Goal: Communication & Community: Answer question/provide support

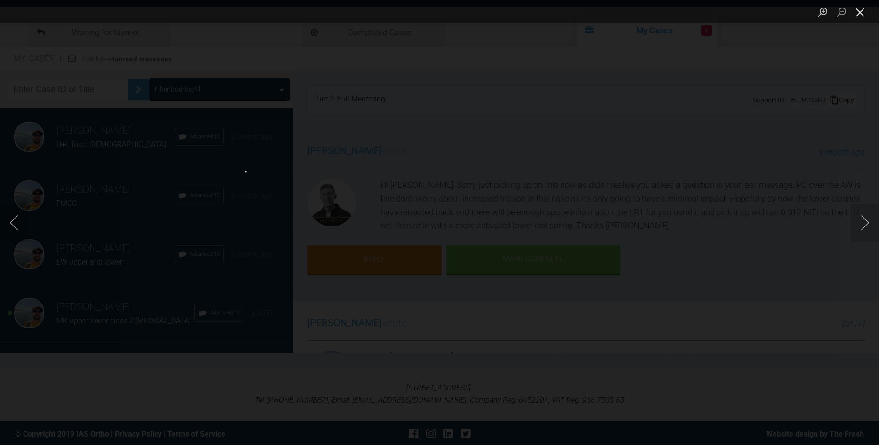
scroll to position [214, 0]
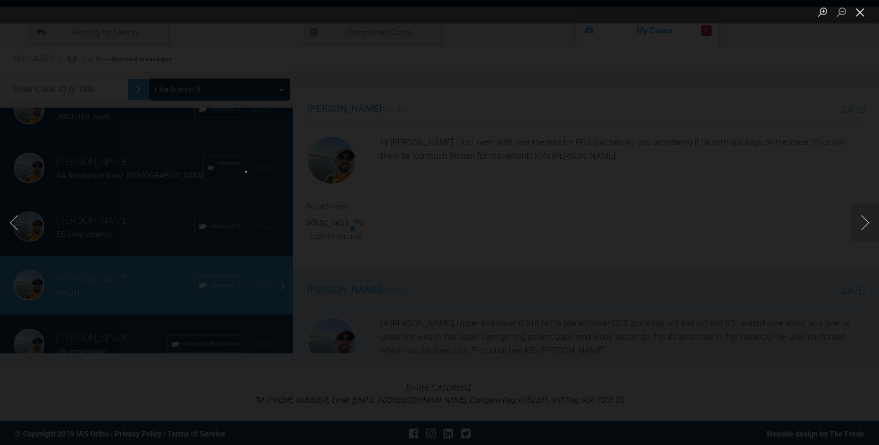
click at [856, 11] on button "Close lightbox" at bounding box center [859, 12] width 19 height 16
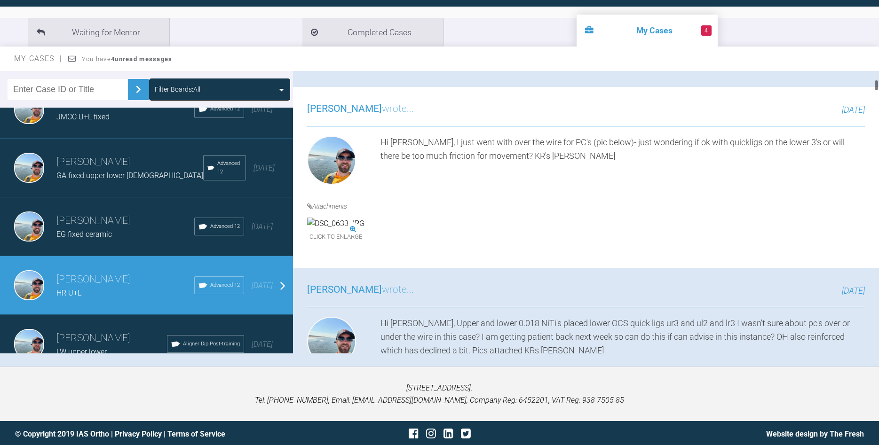
scroll to position [0, 0]
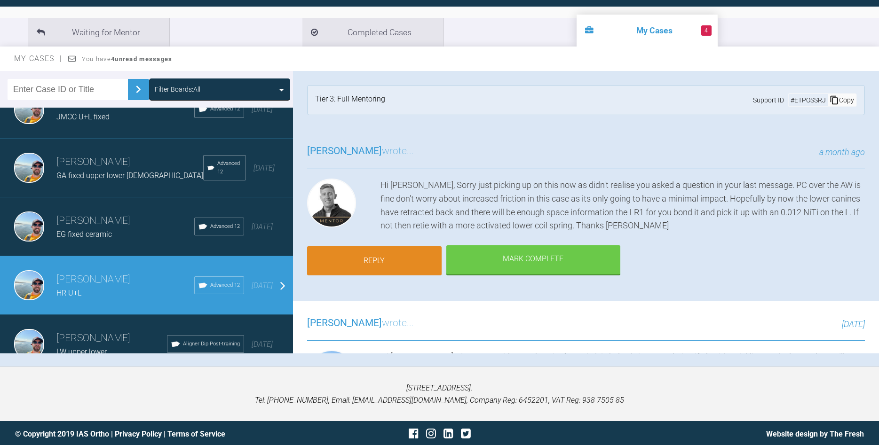
click at [374, 262] on link "Reply" at bounding box center [374, 260] width 134 height 29
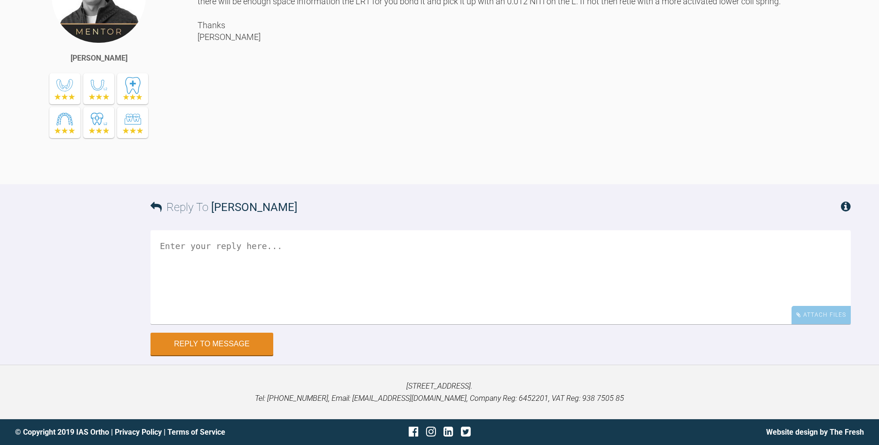
scroll to position [11078, 0]
click at [827, 318] on div "Attach Files" at bounding box center [820, 315] width 59 height 18
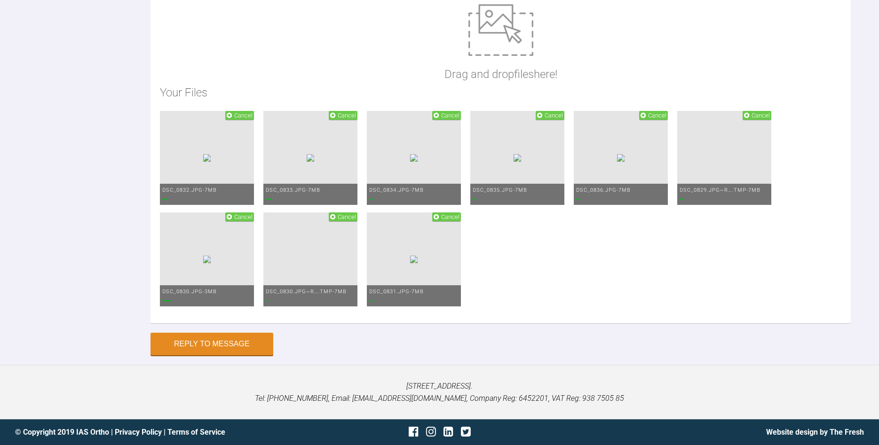
scroll to position [11269, 0]
click at [124, 305] on div "Reply To [PERSON_NAME] Hide Files Drag and drop files here! Your Files Cancel D…" at bounding box center [439, 100] width 879 height 509
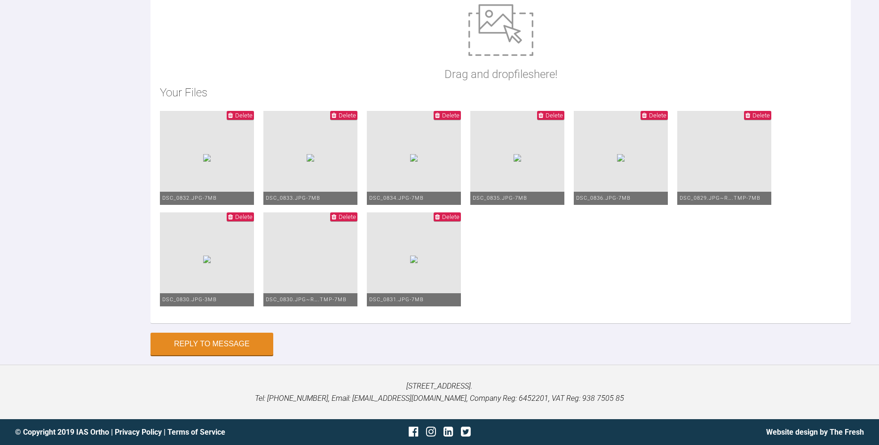
click at [752, 119] on span "Delete" at bounding box center [760, 115] width 17 height 7
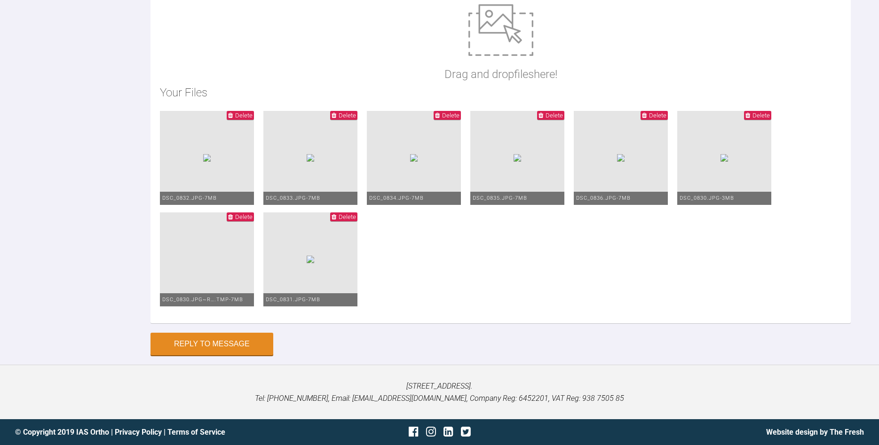
click at [252, 220] on span "Delete" at bounding box center [243, 216] width 17 height 7
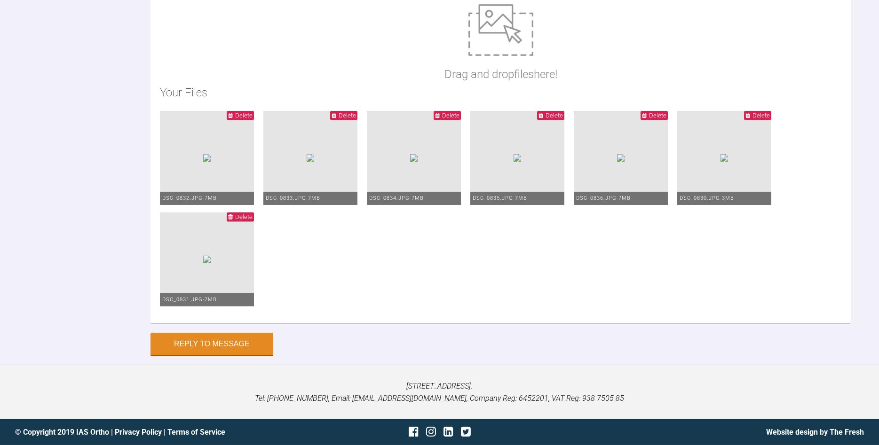
scroll to position [11269, 0]
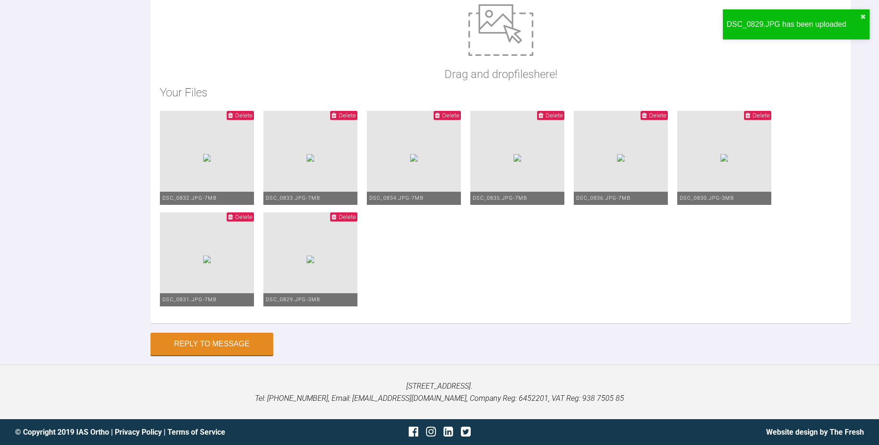
click at [93, 187] on div "Reply To [PERSON_NAME] Hi [PERSON_NAME], Some good progress for [PERSON_NAME]. …" at bounding box center [439, 100] width 879 height 509
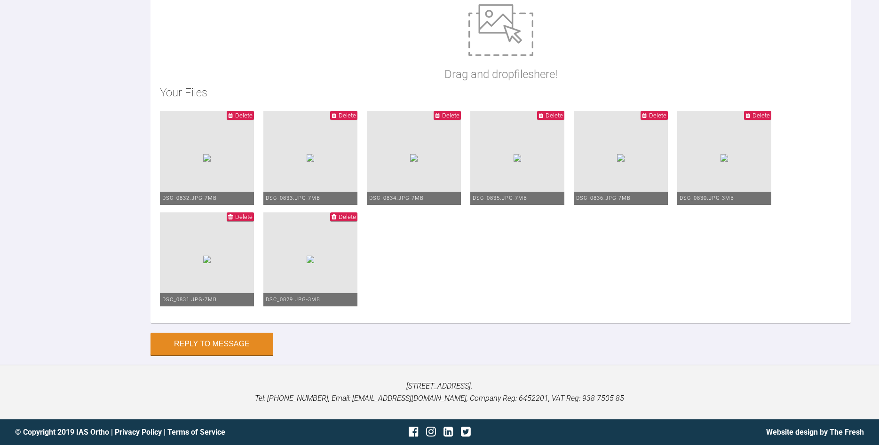
scroll to position [11269, 0]
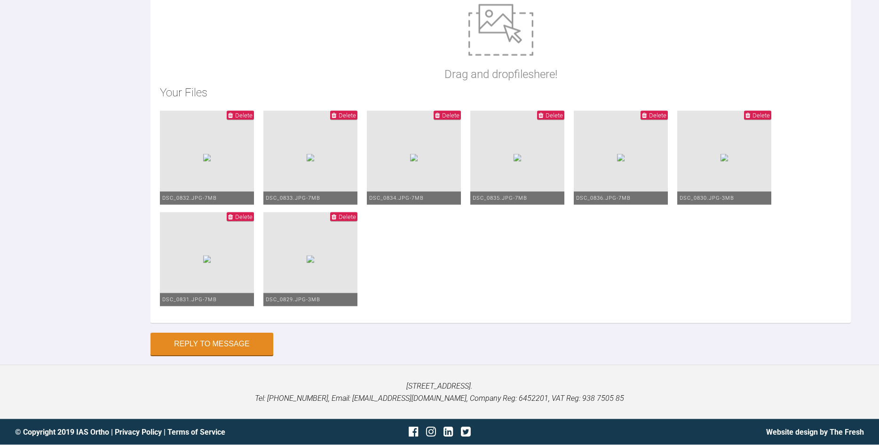
scroll to position [11416, 0]
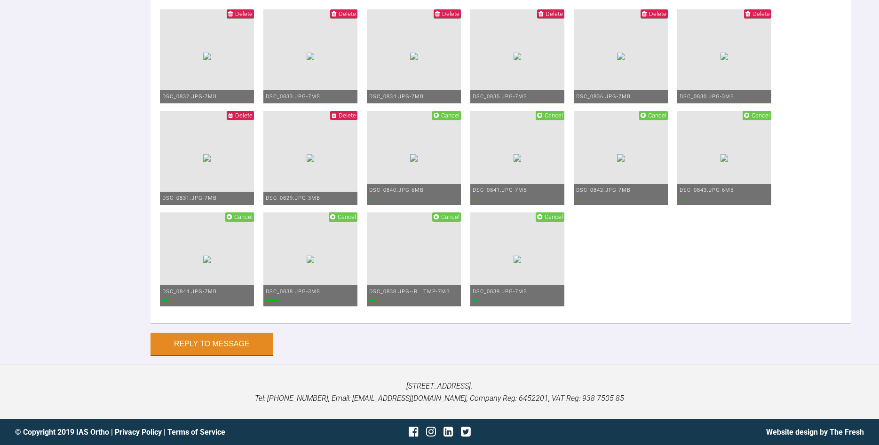
click at [102, 252] on div "Reply To [PERSON_NAME] Hi [PERSON_NAME], Some good progress for [PERSON_NAME]. …" at bounding box center [439, 50] width 879 height 611
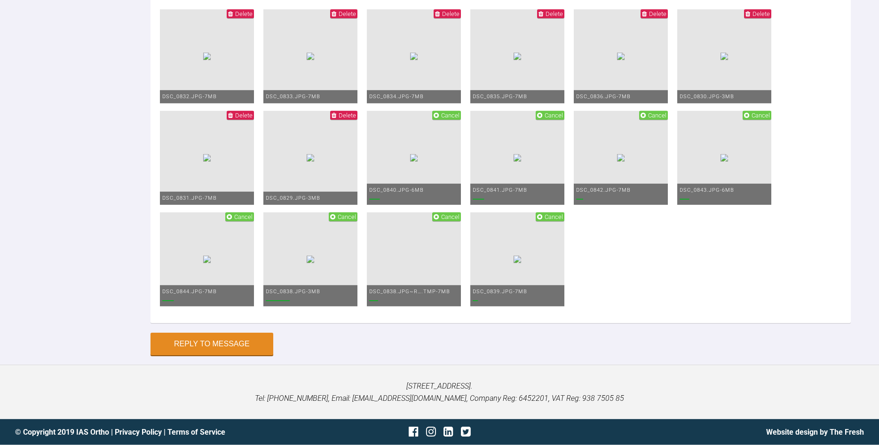
scroll to position [11512, 0]
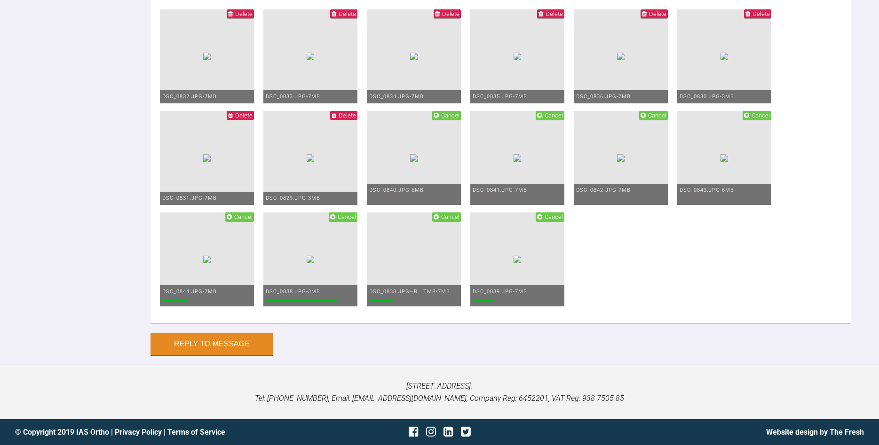
click at [648, 119] on span "Cancel" at bounding box center [657, 115] width 18 height 7
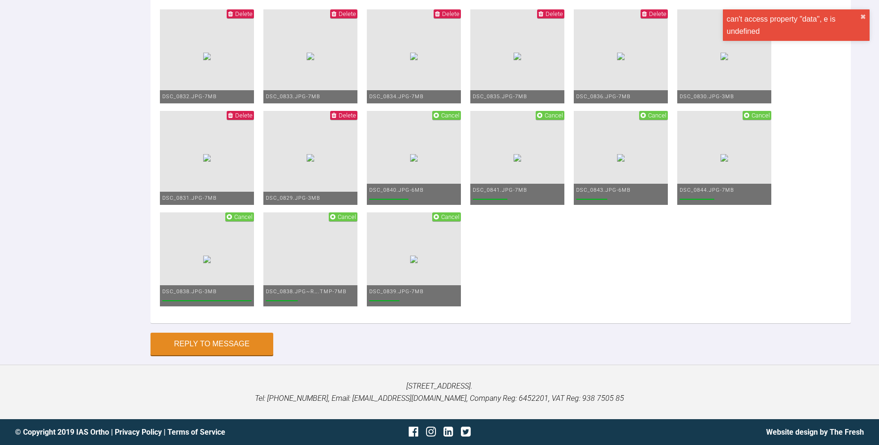
click at [356, 220] on span "Cancel" at bounding box center [347, 216] width 18 height 7
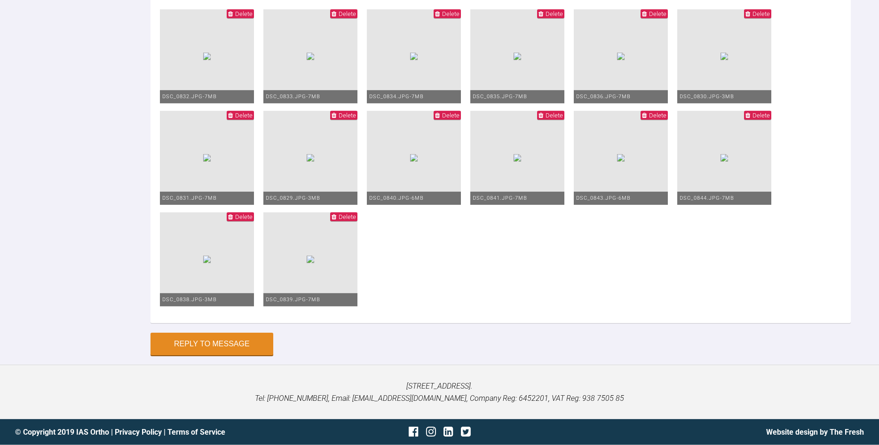
scroll to position [11224, 0]
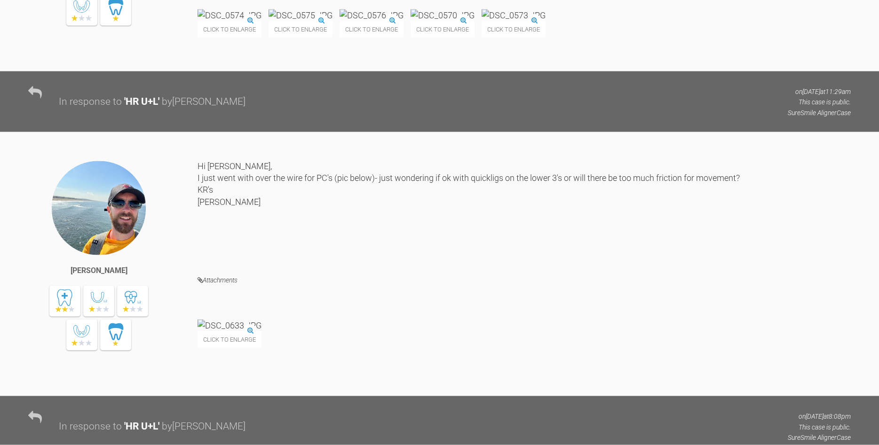
scroll to position [10276, 0]
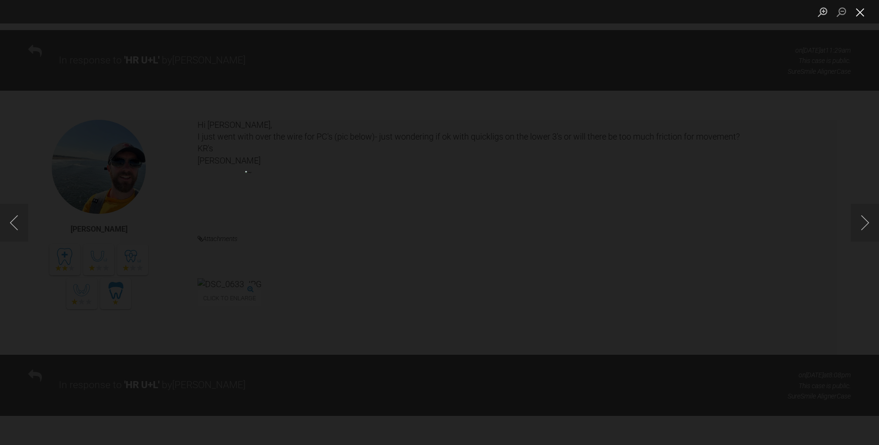
click at [861, 16] on button "Close lightbox" at bounding box center [859, 12] width 19 height 16
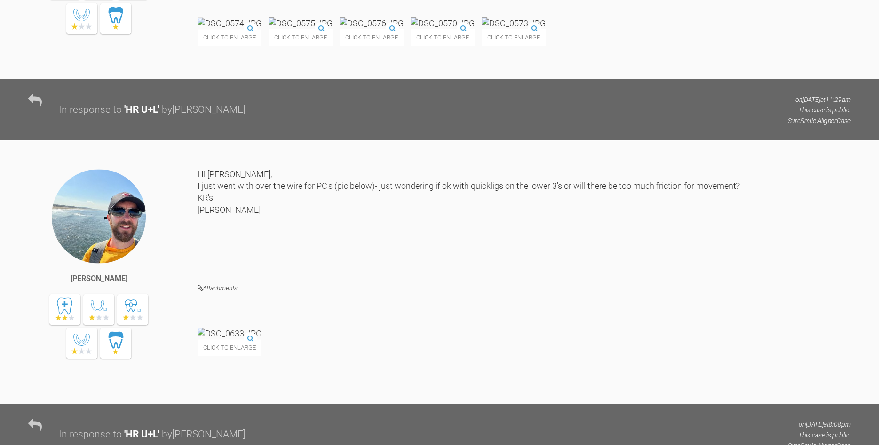
scroll to position [10228, 0]
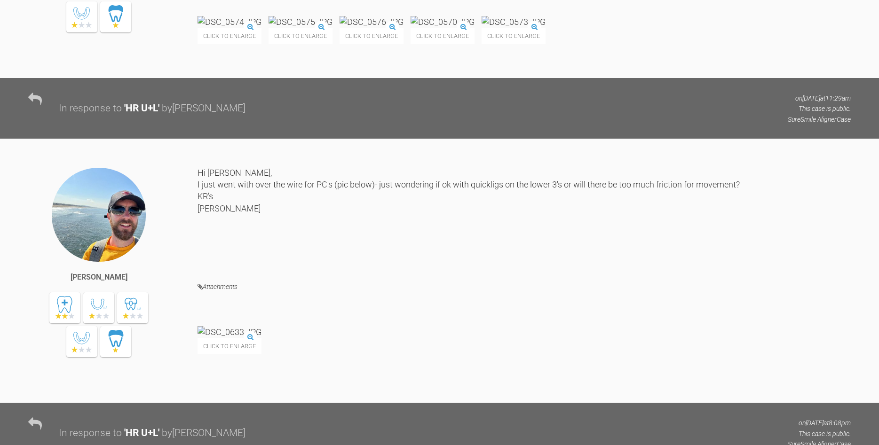
click at [474, 28] on img at bounding box center [442, 22] width 64 height 12
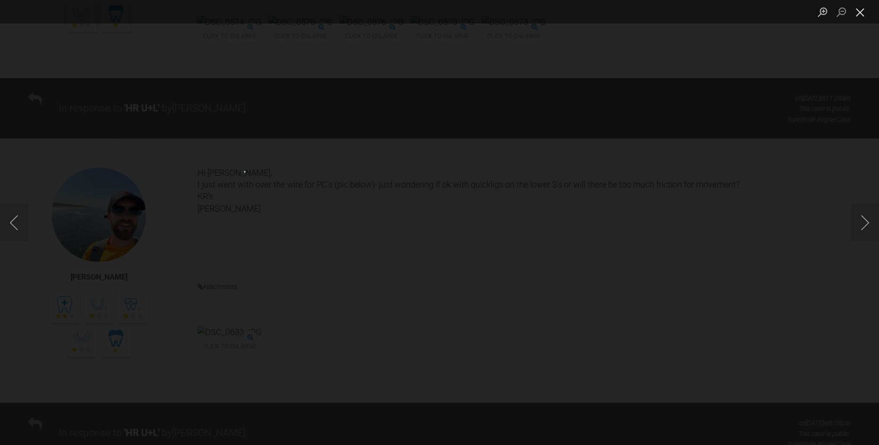
click at [858, 14] on button "Close lightbox" at bounding box center [859, 12] width 19 height 16
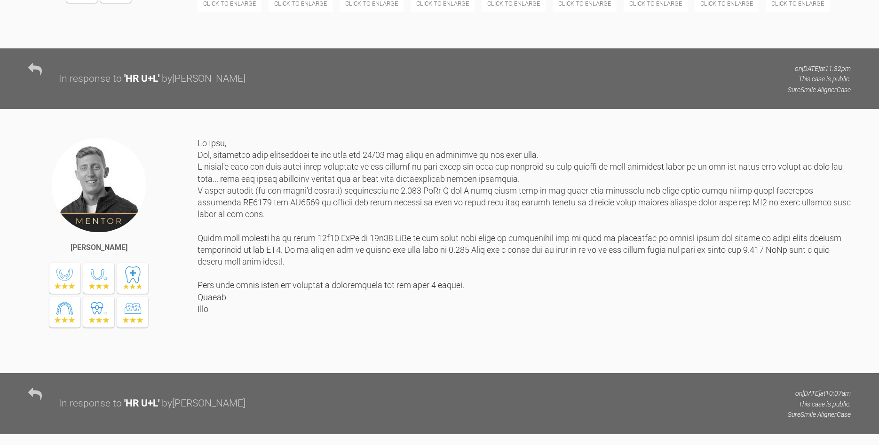
scroll to position [9605, 0]
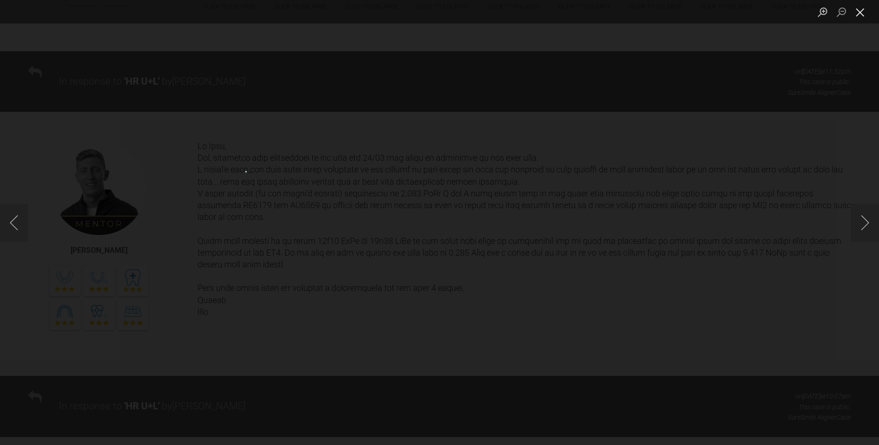
click at [858, 12] on button "Close lightbox" at bounding box center [859, 12] width 19 height 16
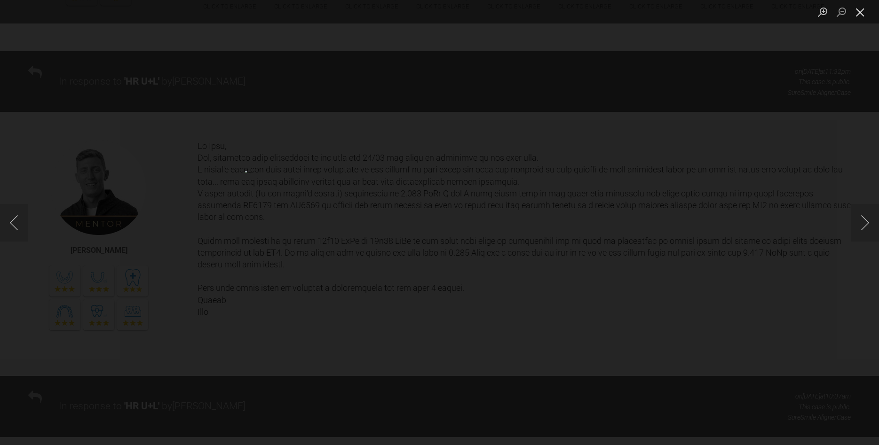
click at [860, 10] on button "Close lightbox" at bounding box center [859, 12] width 19 height 16
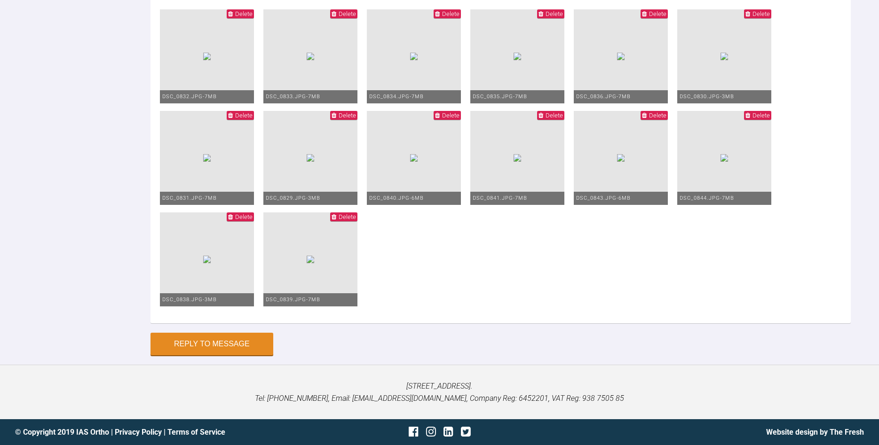
scroll to position [77, 0]
type textarea "Hi [PERSON_NAME], Hope you are well. Some good progress for [PERSON_NAME]. Spac…"
click at [208, 344] on button "Reply to Message" at bounding box center [211, 345] width 123 height 23
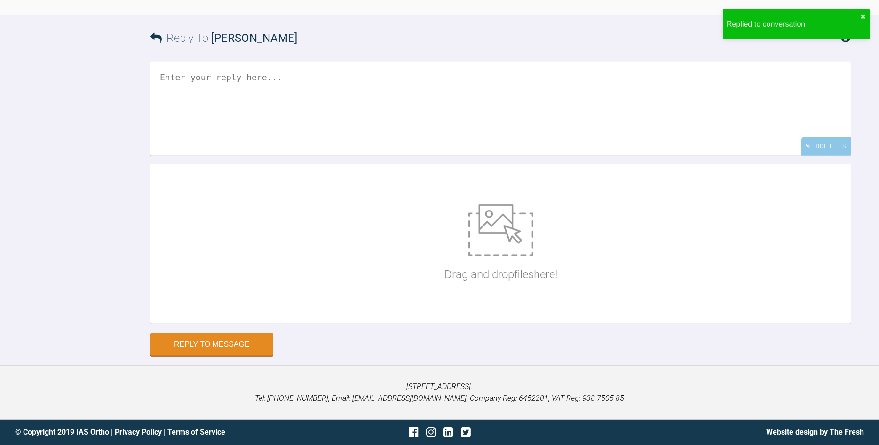
scroll to position [11419, 0]
